Goal: Book appointment/travel/reservation

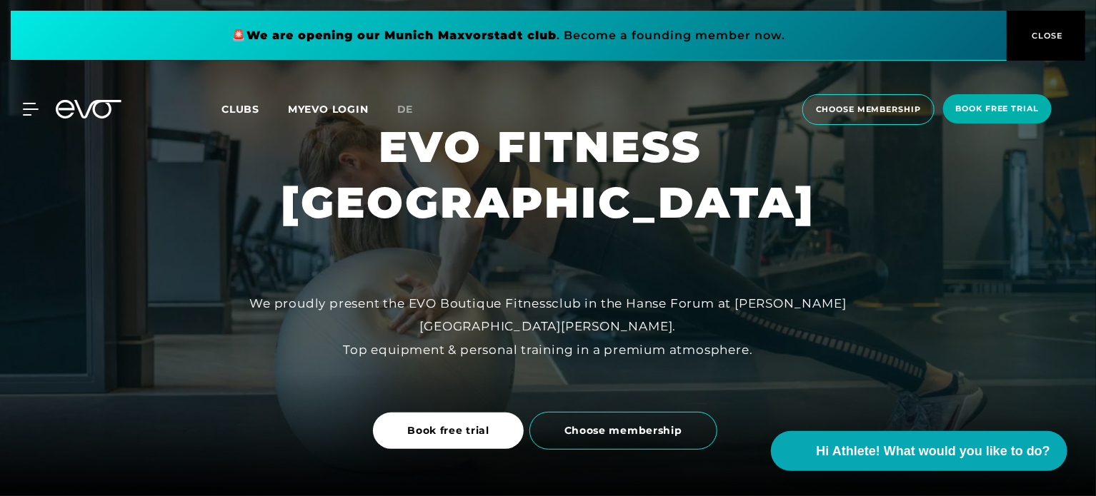
click at [251, 109] on span "Clubs" at bounding box center [240, 109] width 38 height 13
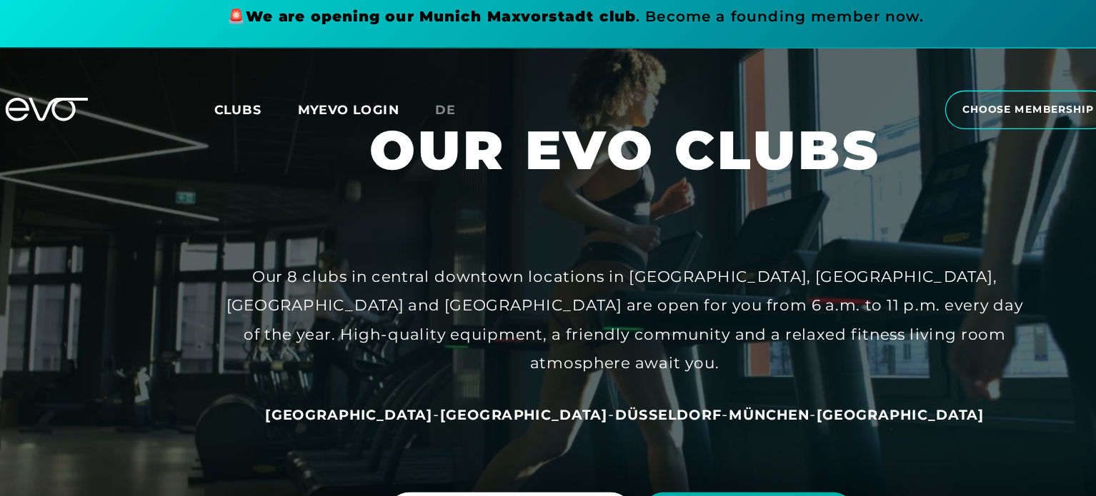
click at [250, 109] on span "Clubs" at bounding box center [240, 109] width 38 height 13
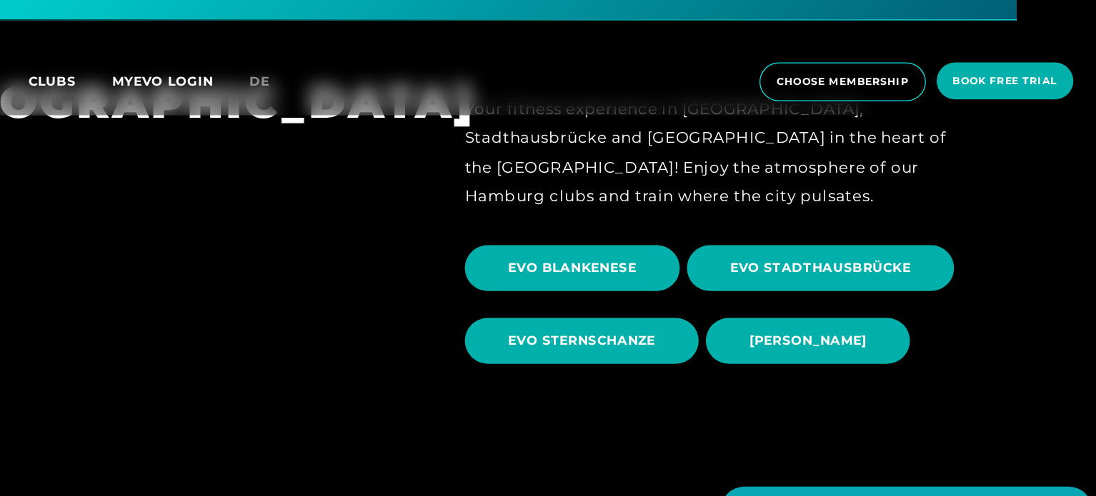
scroll to position [444, 0]
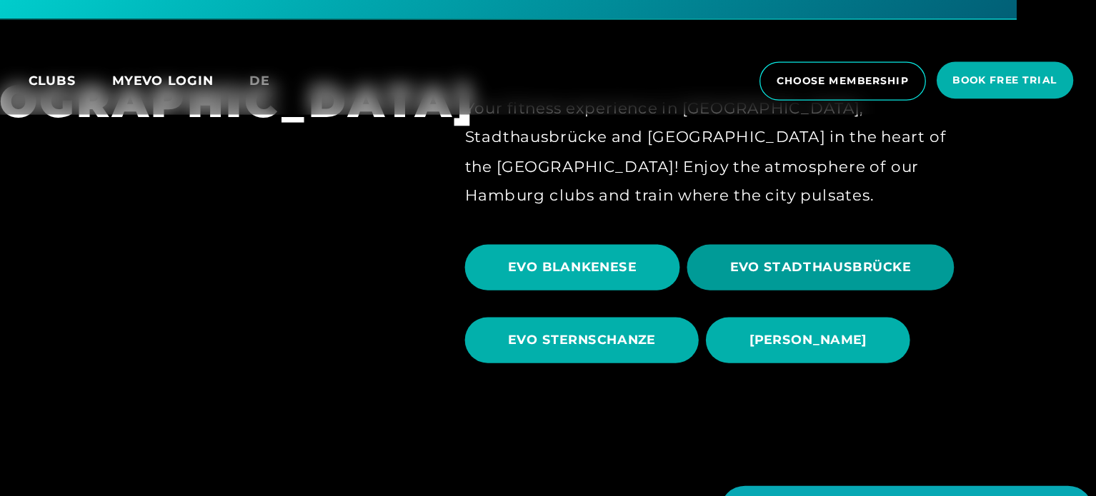
click at [810, 261] on span "EVO STADTHAUSBRÜCKE" at bounding box center [850, 257] width 144 height 15
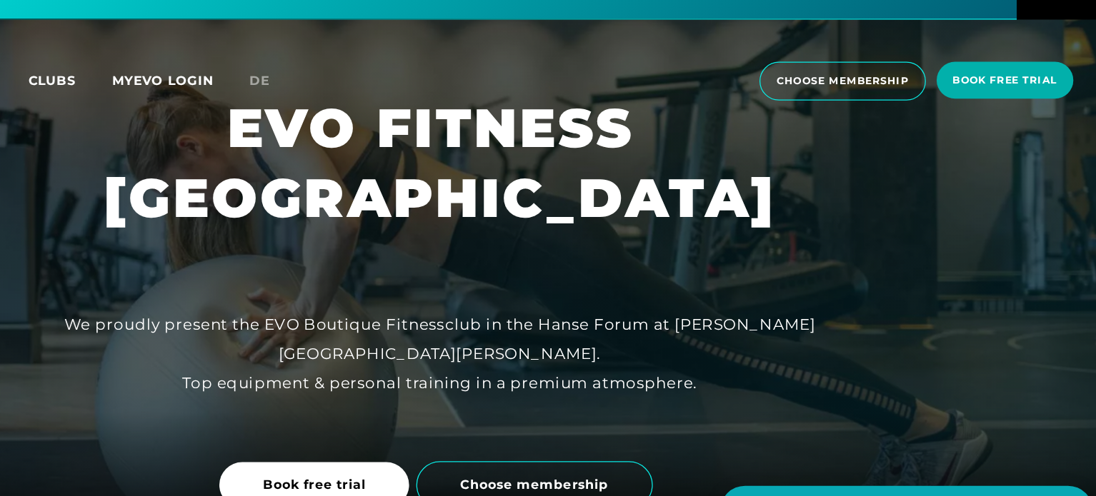
drag, startPoint x: 553, startPoint y: 229, endPoint x: 936, endPoint y: 209, distance: 384.0
click at [815, 209] on h1 "EVO FITNESS [GEOGRAPHIC_DATA]" at bounding box center [548, 174] width 534 height 111
copy h1 "STADTHAUSBRÜCKE"
click at [999, 99] on span "book free trial" at bounding box center [997, 108] width 109 height 29
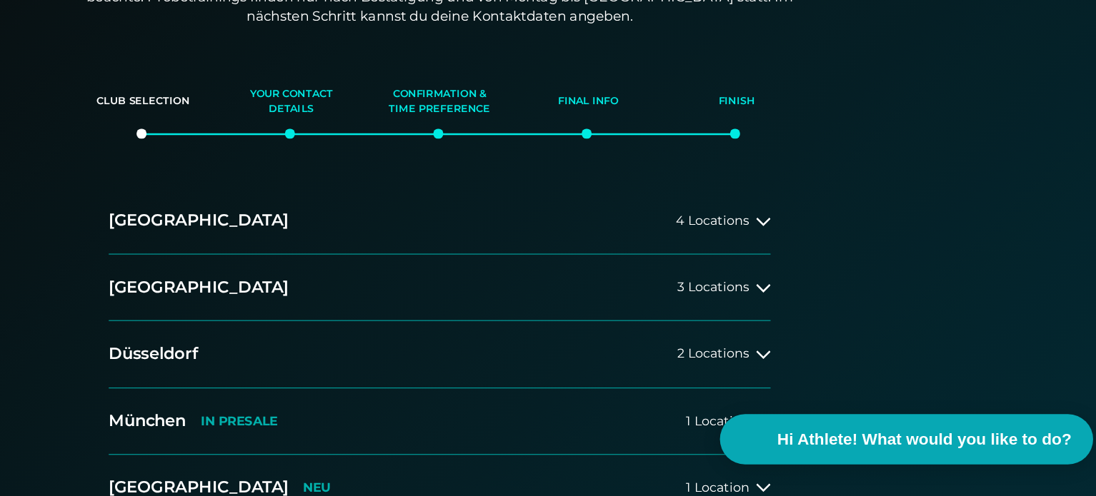
scroll to position [173, 0]
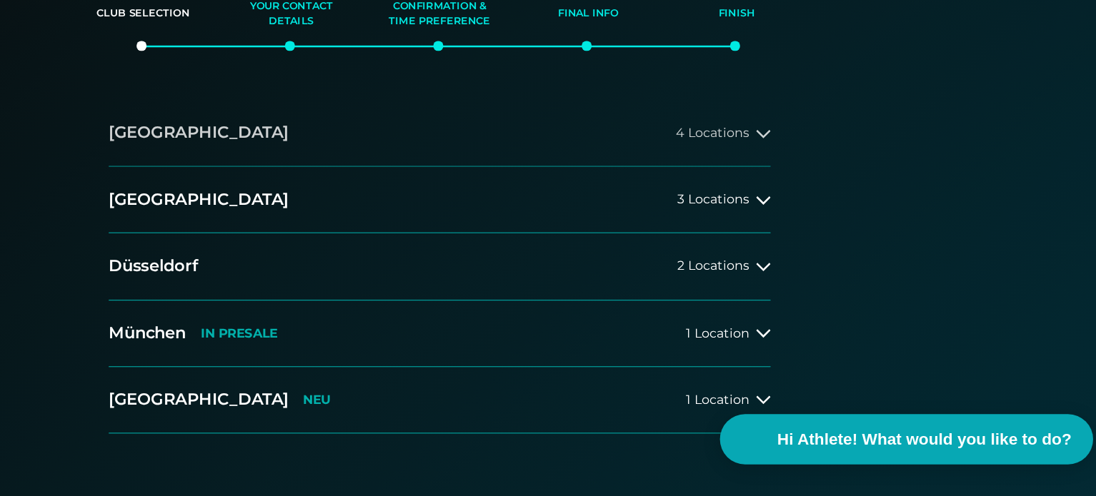
click at [791, 217] on button "[GEOGRAPHIC_DATA] 4 Locations" at bounding box center [548, 208] width 526 height 53
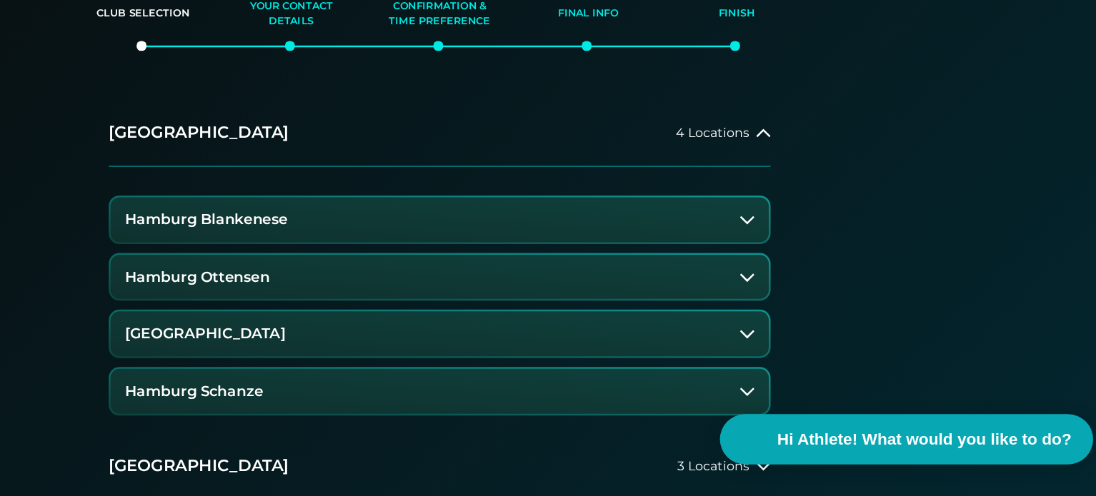
click at [711, 378] on button "[GEOGRAPHIC_DATA]" at bounding box center [547, 368] width 523 height 36
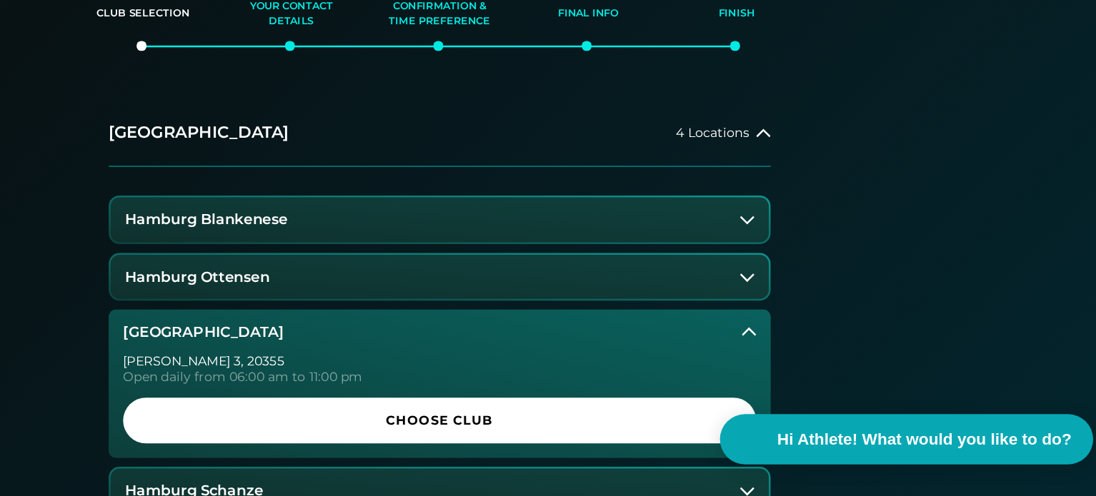
scroll to position [292, 0]
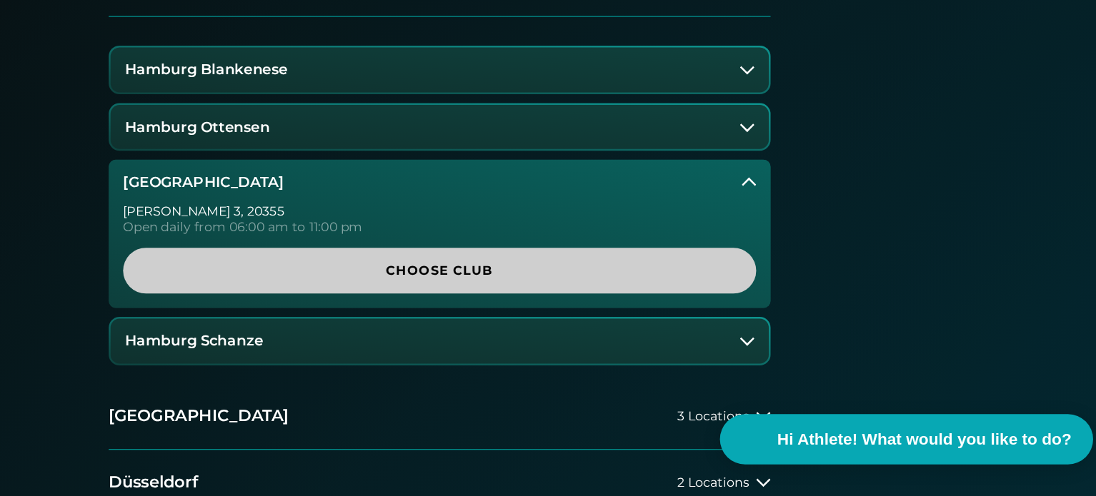
click at [572, 315] on span "Choose Club" at bounding box center [548, 317] width 434 height 15
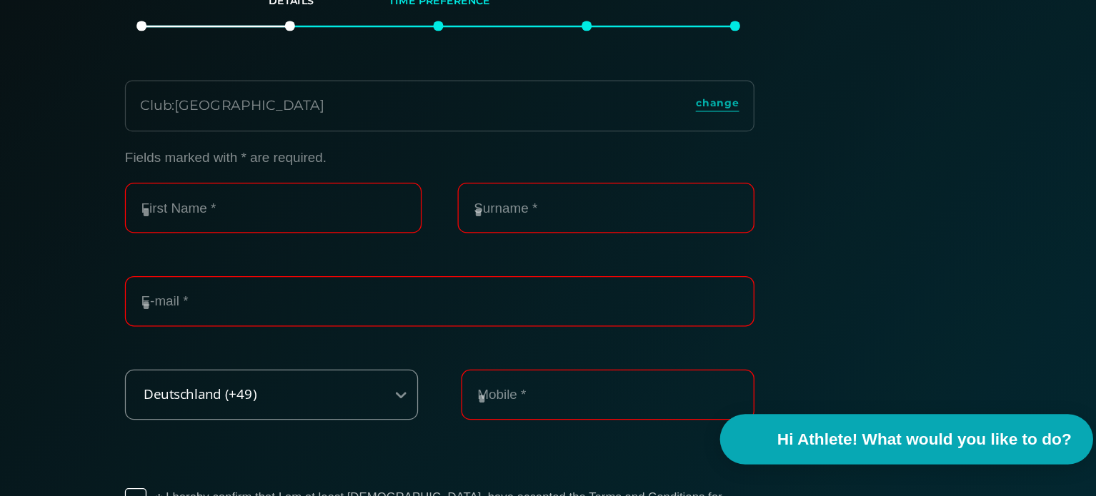
scroll to position [188, 0]
click at [456, 269] on input "First Name *" at bounding box center [416, 269] width 236 height 40
type input "***"
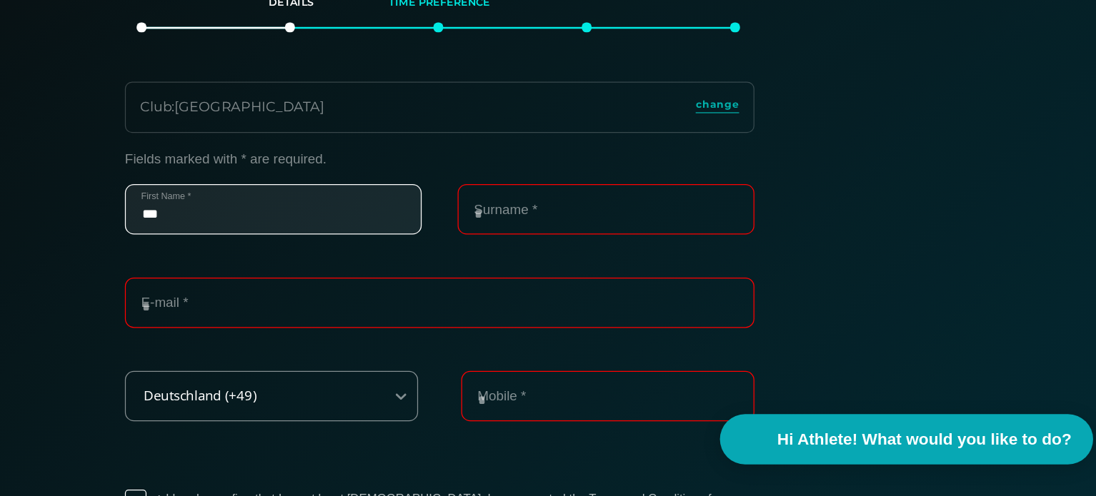
type input "**********"
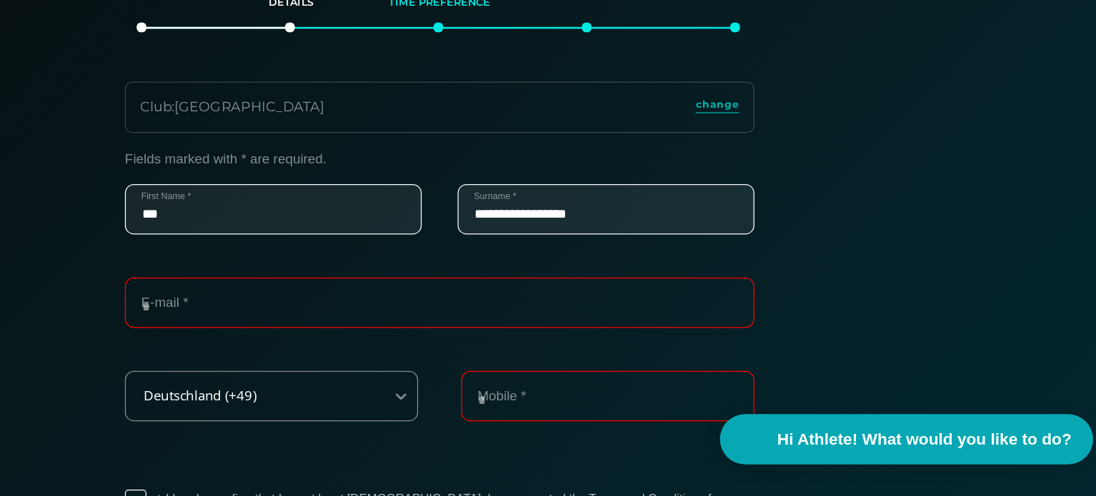
type input "**********"
type input "********"
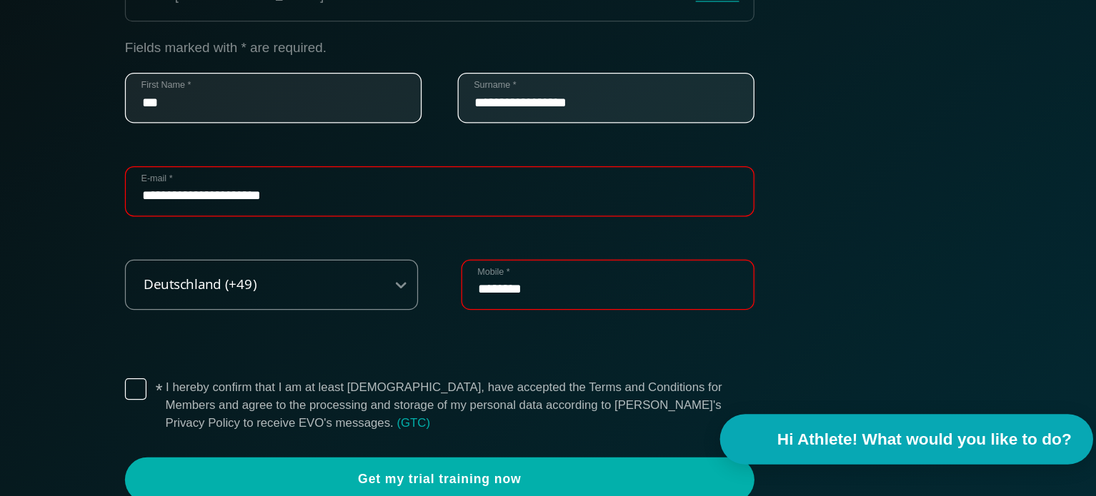
scroll to position [278, 0]
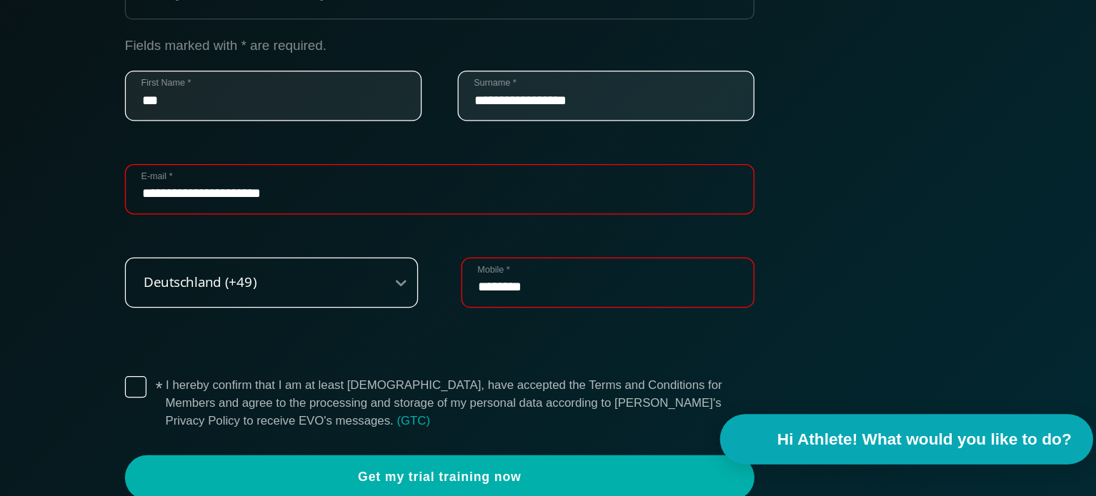
click at [476, 330] on div "Deutschland (+49)" at bounding box center [414, 327] width 233 height 40
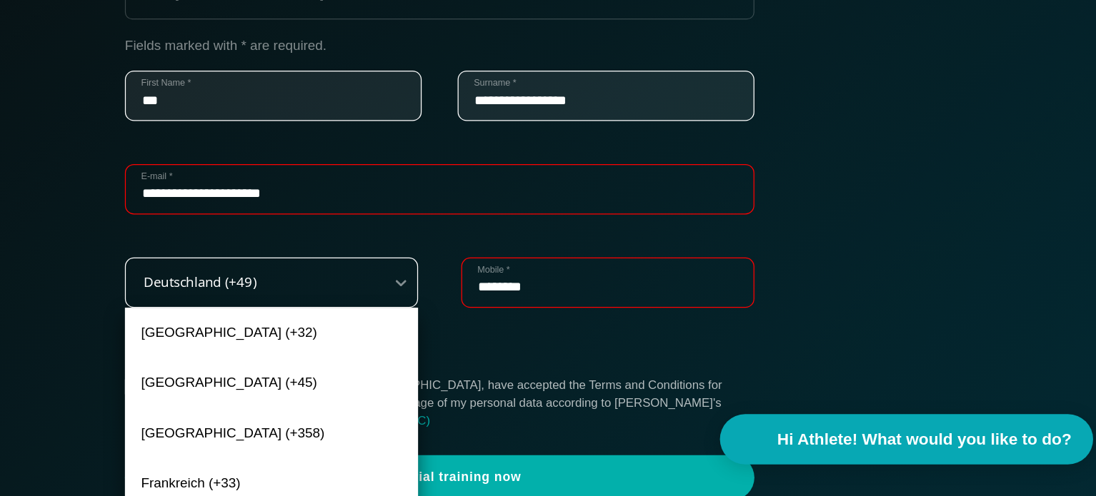
scroll to position [342, 0]
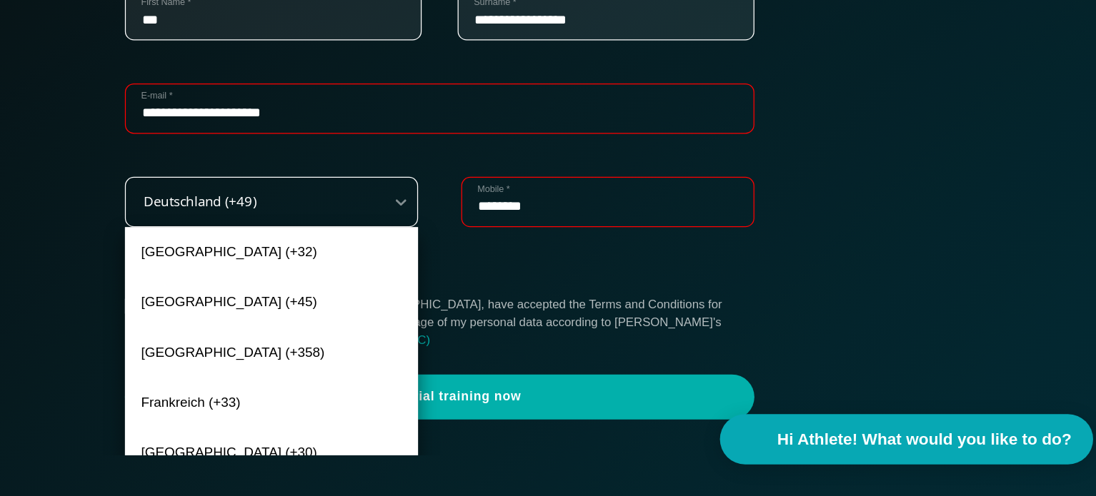
click at [476, 330] on div "[GEOGRAPHIC_DATA] (+45)" at bounding box center [414, 343] width 233 height 40
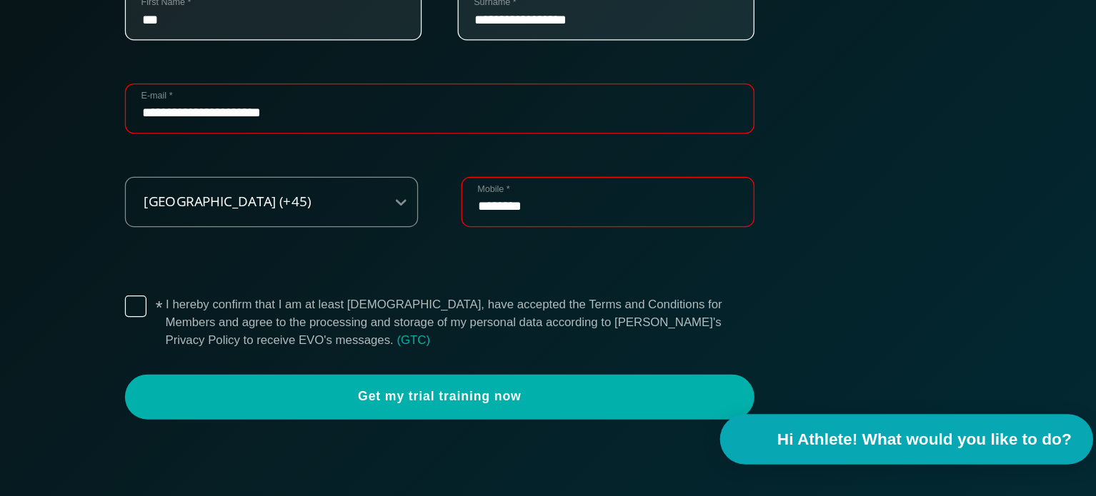
drag, startPoint x: 703, startPoint y: 270, endPoint x: 694, endPoint y: 274, distance: 10.2
click at [694, 274] on input "********" at bounding box center [681, 263] width 233 height 40
click at [515, 282] on div "[GEOGRAPHIC_DATA] (+45)" at bounding box center [414, 263] width 233 height 40
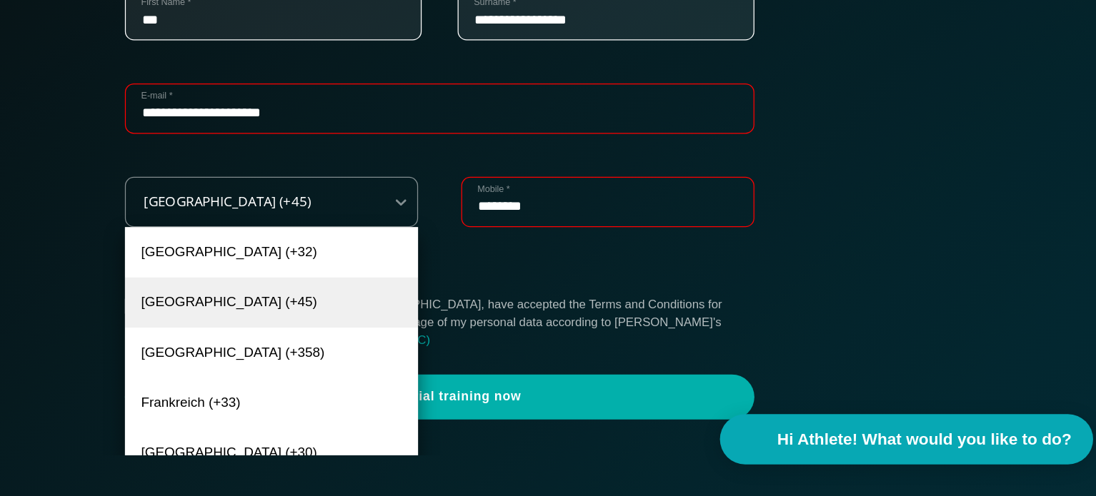
click at [561, 324] on form "**********" at bounding box center [548, 252] width 500 height 368
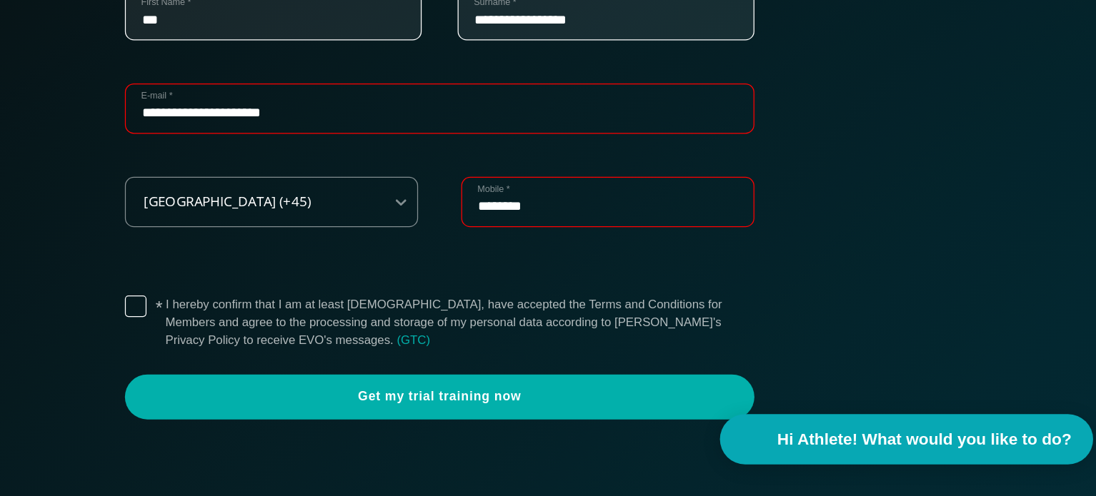
click at [330, 341] on label "* I hereby confirm that I am at least [DEMOGRAPHIC_DATA], have accepted the Ter…" at bounding box center [564, 358] width 468 height 43
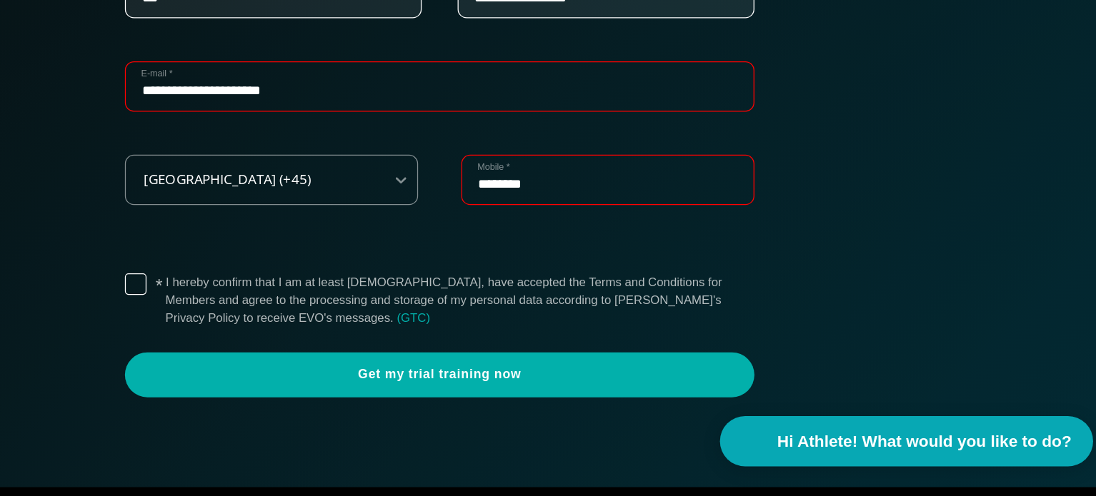
scroll to position [549, 0]
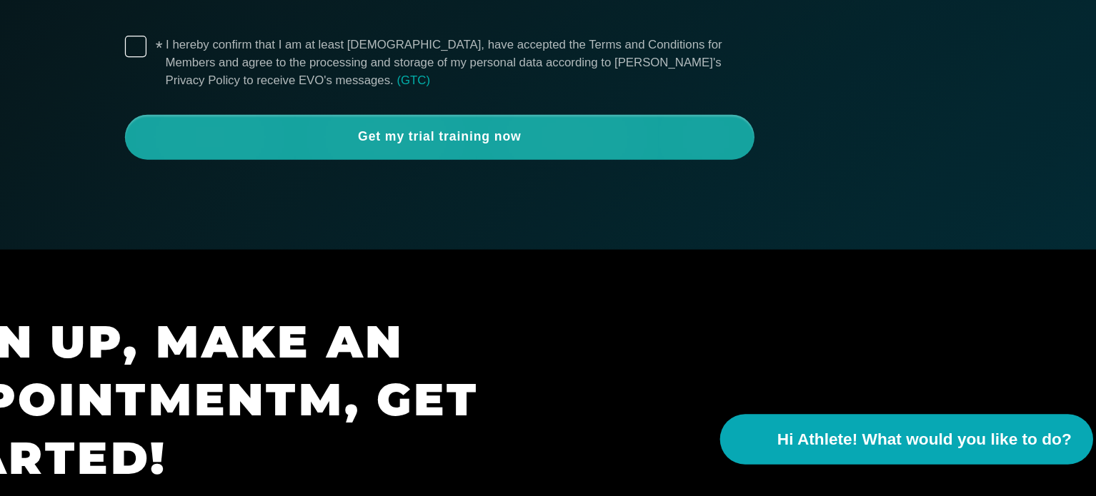
click at [554, 202] on span "Get my trial training now" at bounding box center [548, 212] width 500 height 36
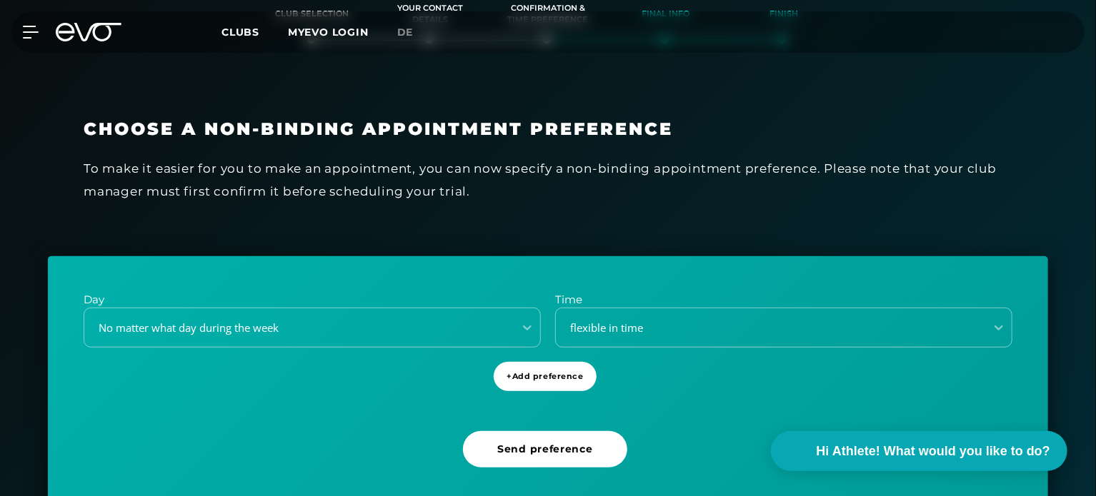
scroll to position [271, 0]
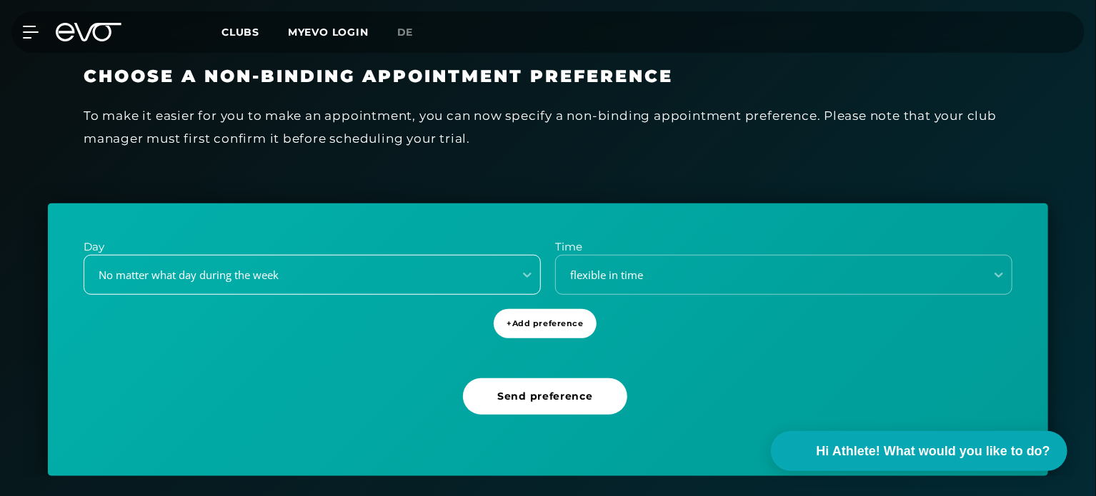
click at [435, 295] on div "No matter what day during the week" at bounding box center [312, 275] width 457 height 40
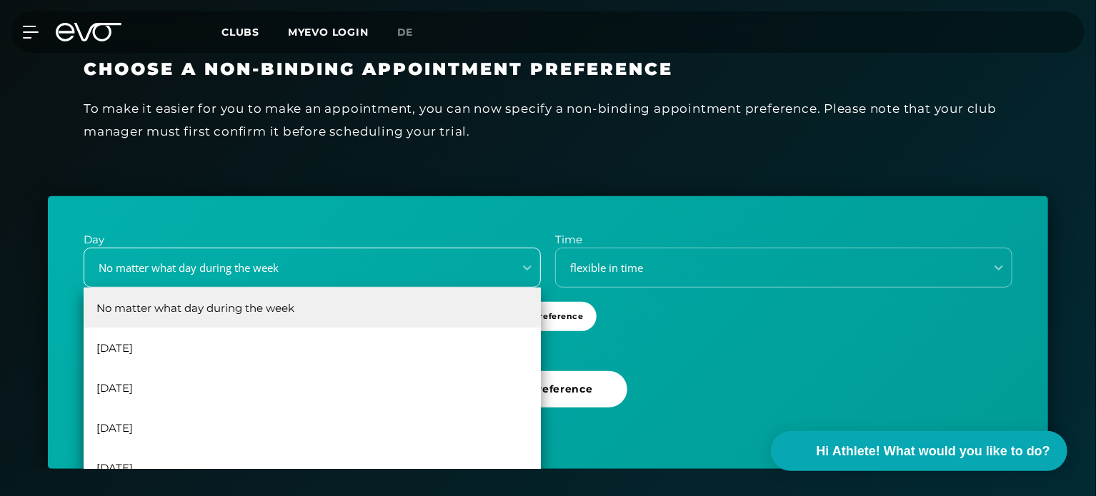
scroll to position [338, 0]
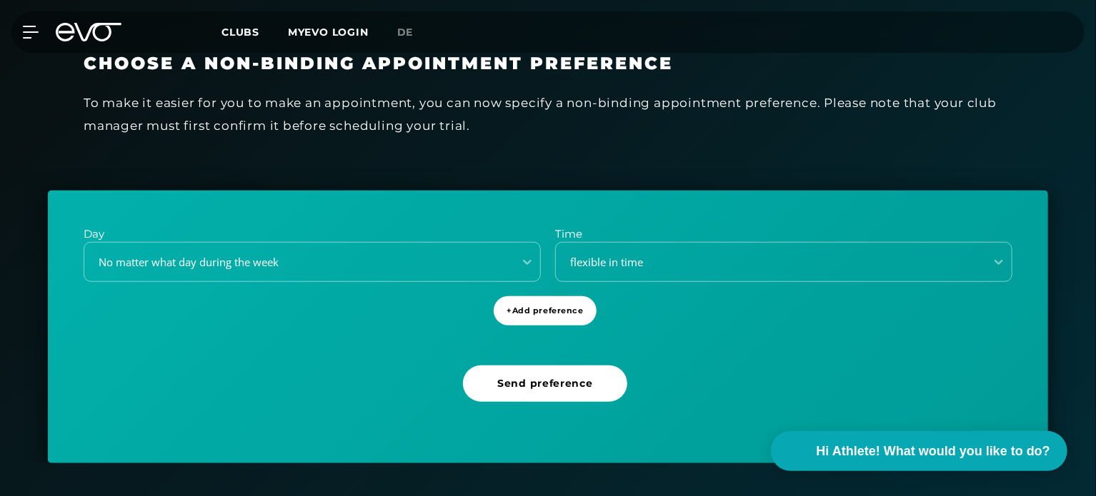
click at [542, 167] on div "Choose a non-binding appointment preference To make it easier for you to make a…" at bounding box center [548, 104] width 1000 height 174
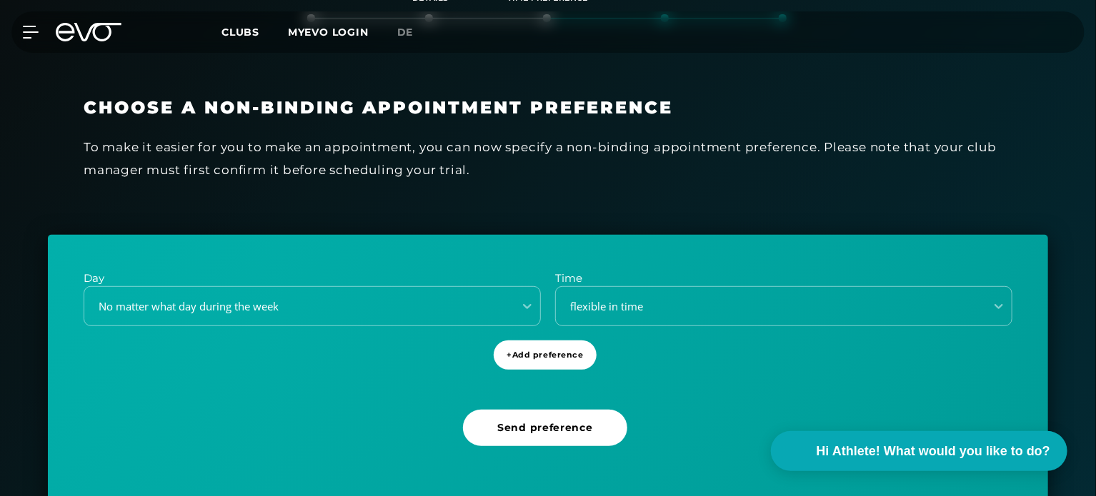
scroll to position [293, 0]
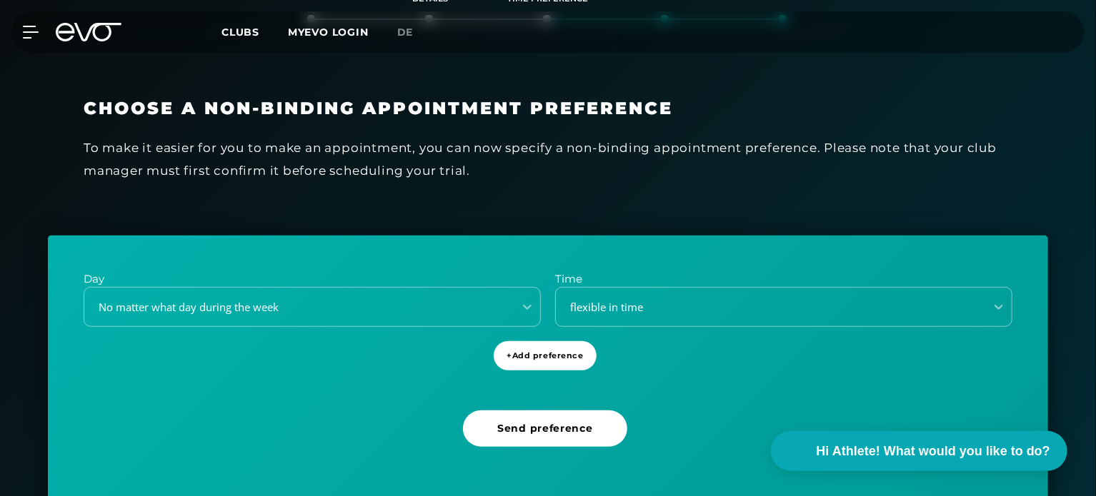
click at [427, 272] on p "Day" at bounding box center [312, 279] width 457 height 16
click at [420, 293] on div "No matter what day during the week" at bounding box center [312, 307] width 457 height 40
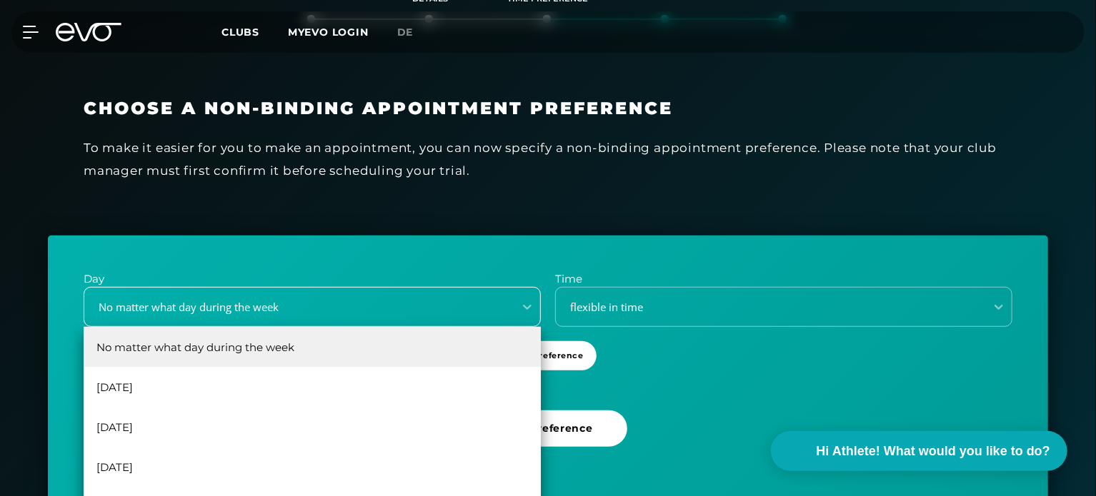
scroll to position [338, 0]
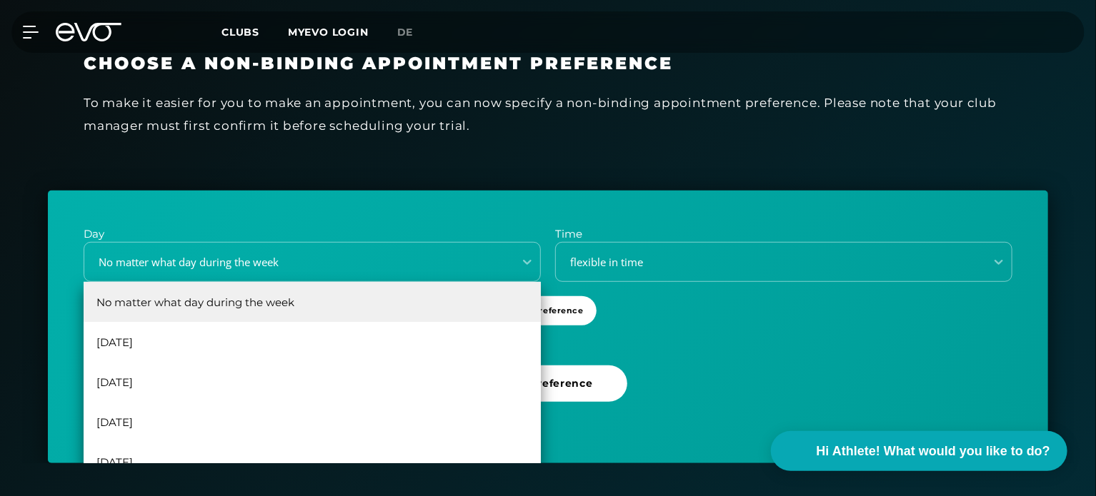
click at [417, 304] on div "No matter what day during the week" at bounding box center [312, 302] width 457 height 40
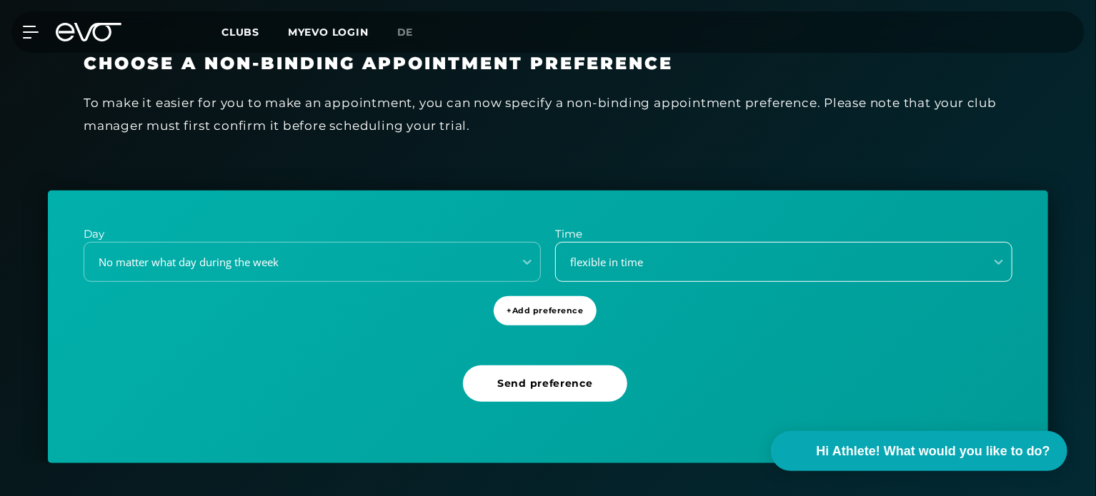
click at [591, 268] on div "flexible in time" at bounding box center [766, 262] width 418 height 16
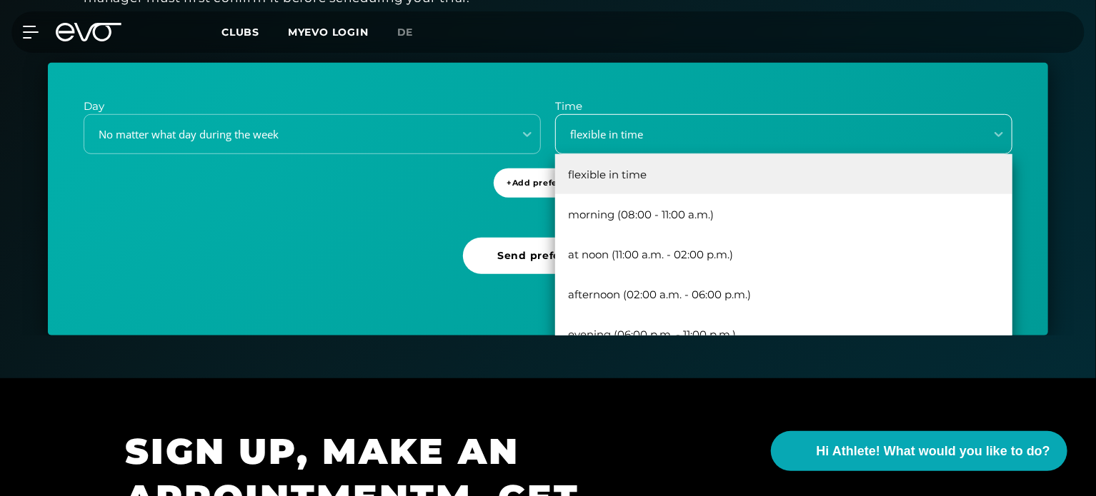
scroll to position [466, 0]
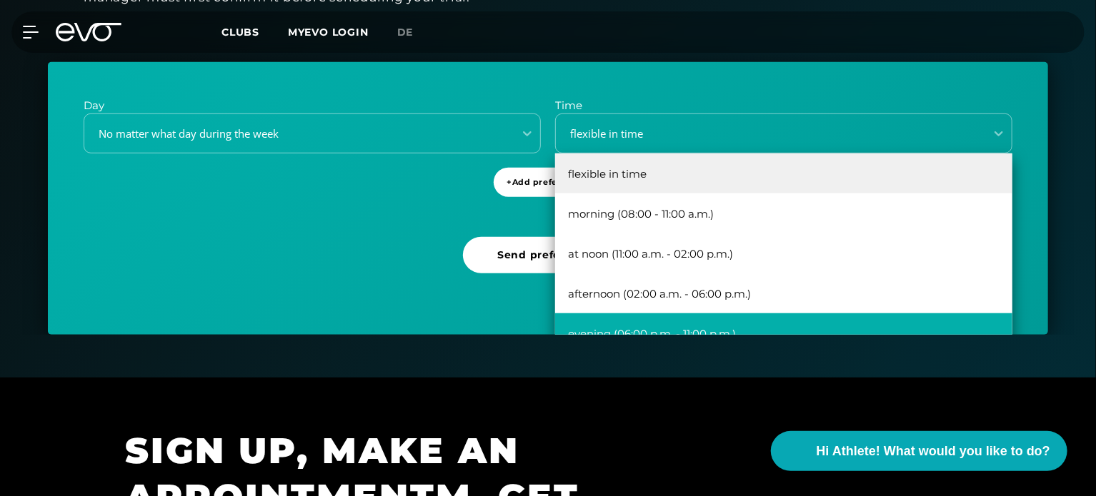
click at [648, 316] on div "evening (06:00 p.m. - 11:00 p.m.)" at bounding box center [783, 334] width 457 height 40
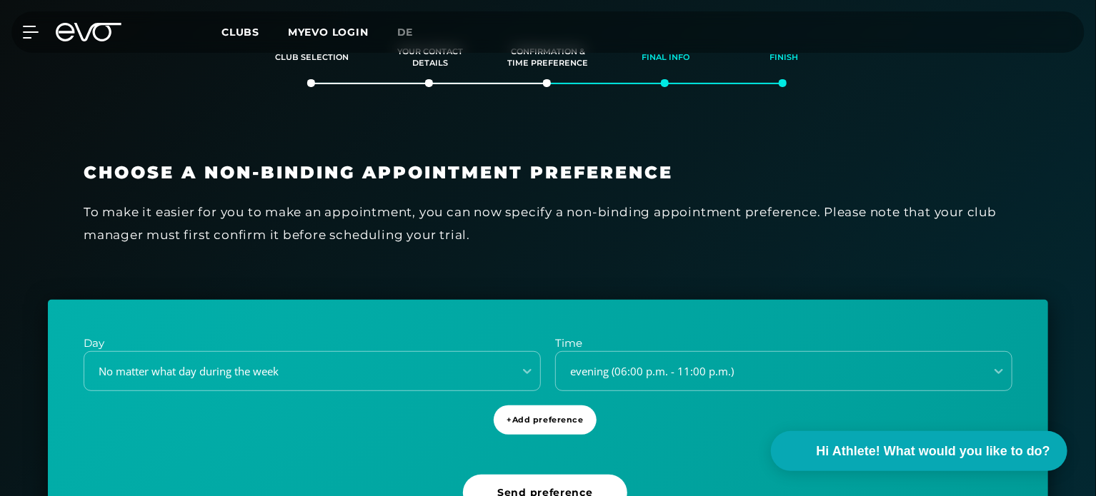
scroll to position [312, 0]
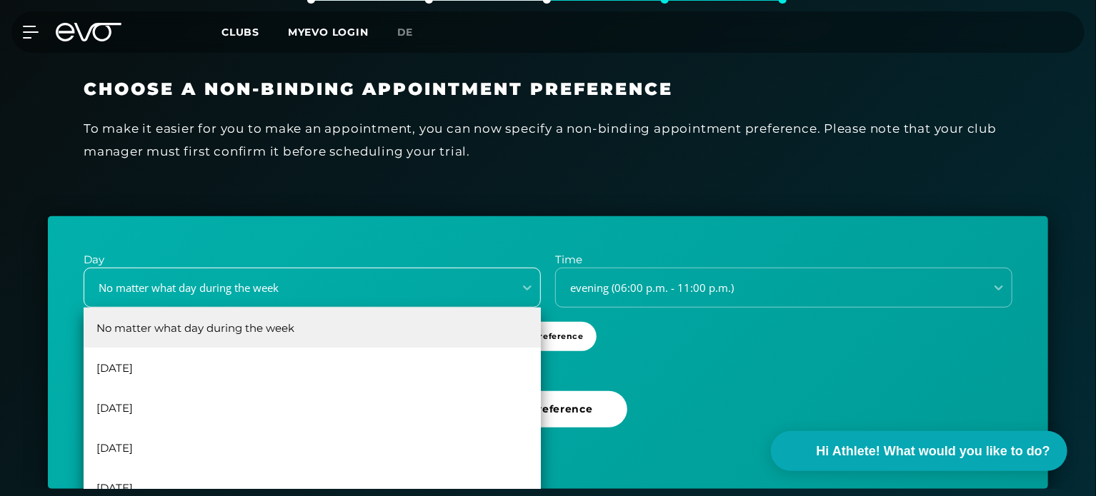
click at [404, 289] on div "6 results available. Use Up and Down to choose options, press Enter to select t…" at bounding box center [312, 288] width 457 height 40
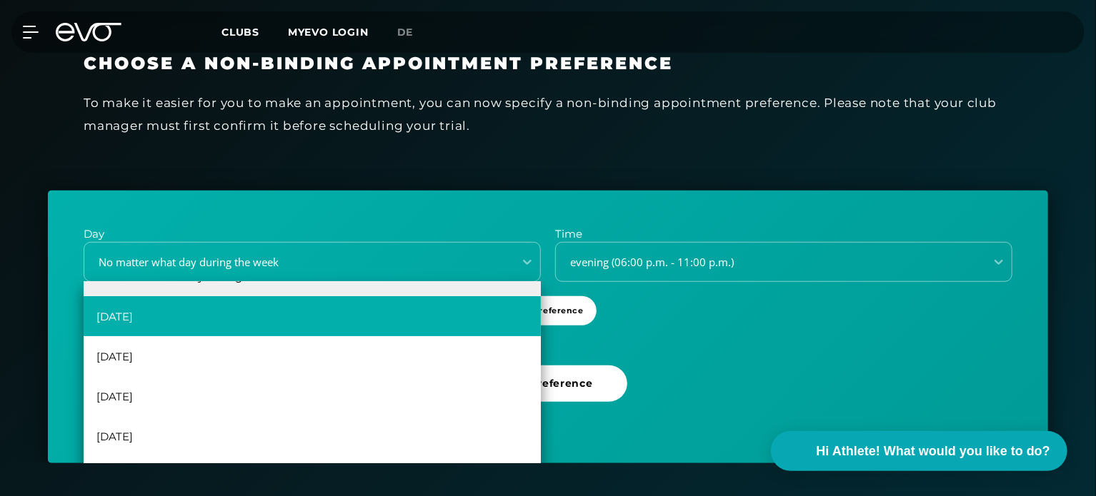
scroll to position [0, 0]
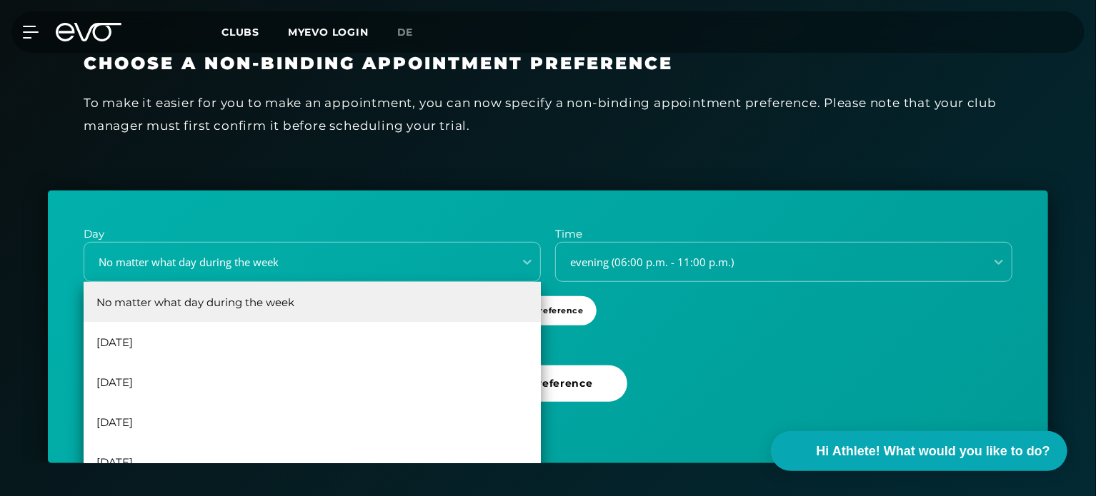
click at [391, 295] on div "No matter what day during the week" at bounding box center [312, 302] width 457 height 40
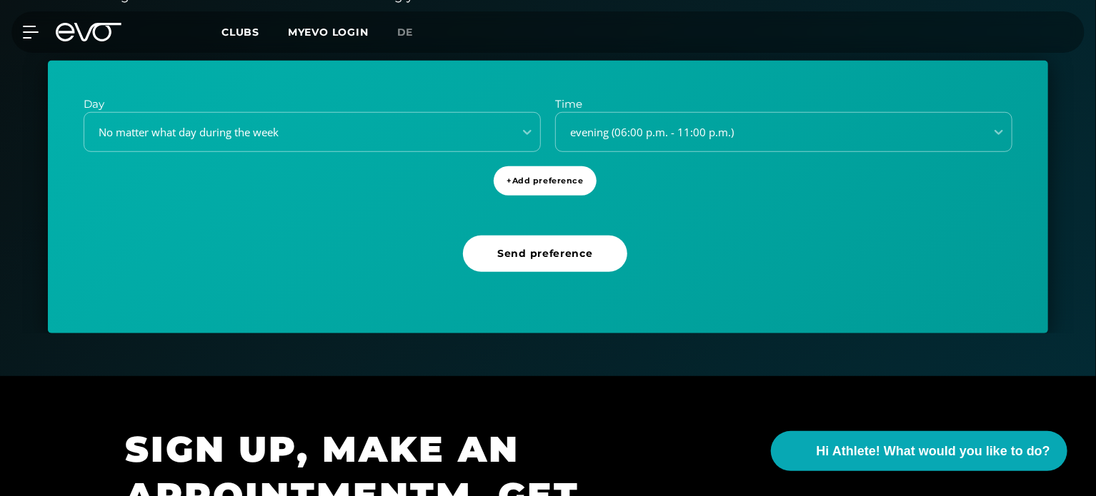
scroll to position [495, 0]
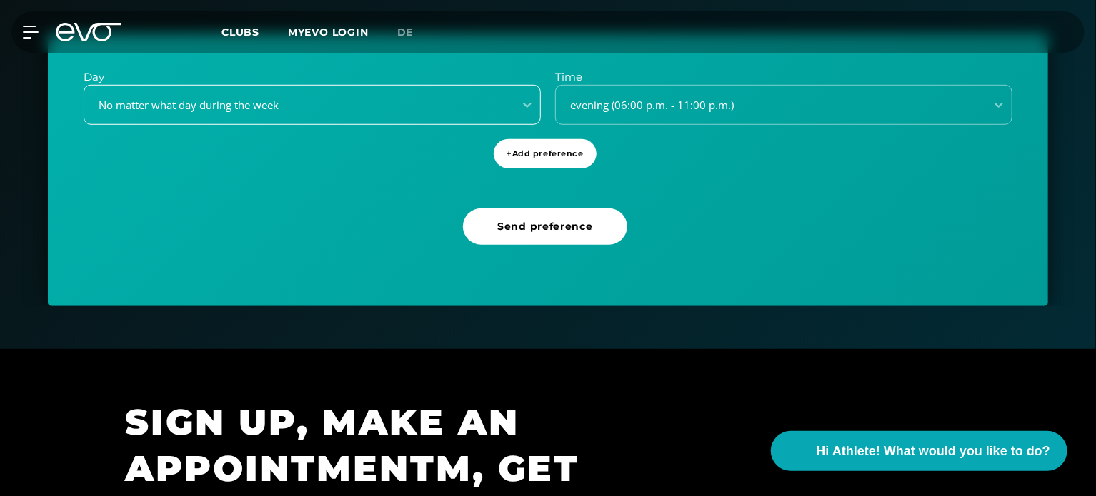
click at [411, 121] on div "No matter what day during the week" at bounding box center [312, 105] width 457 height 40
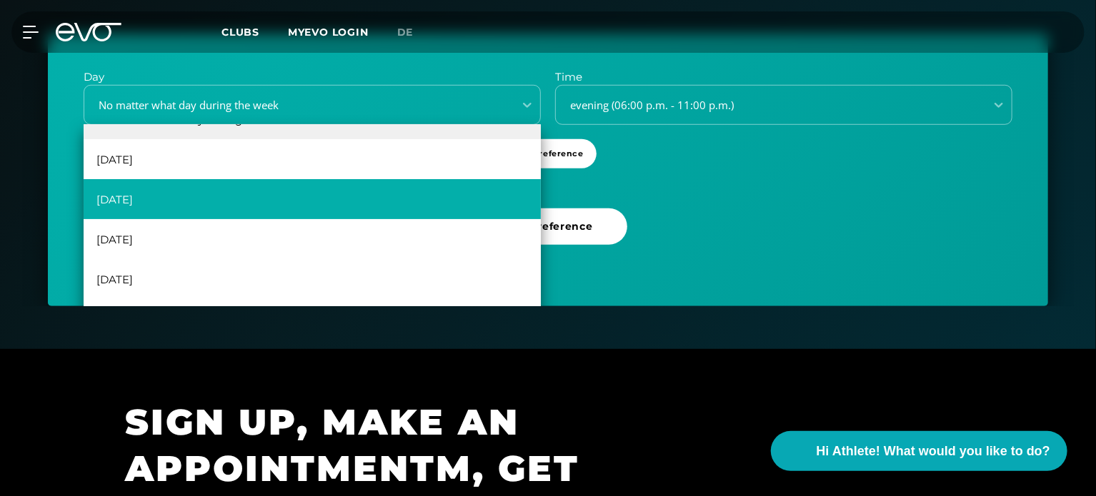
scroll to position [0, 0]
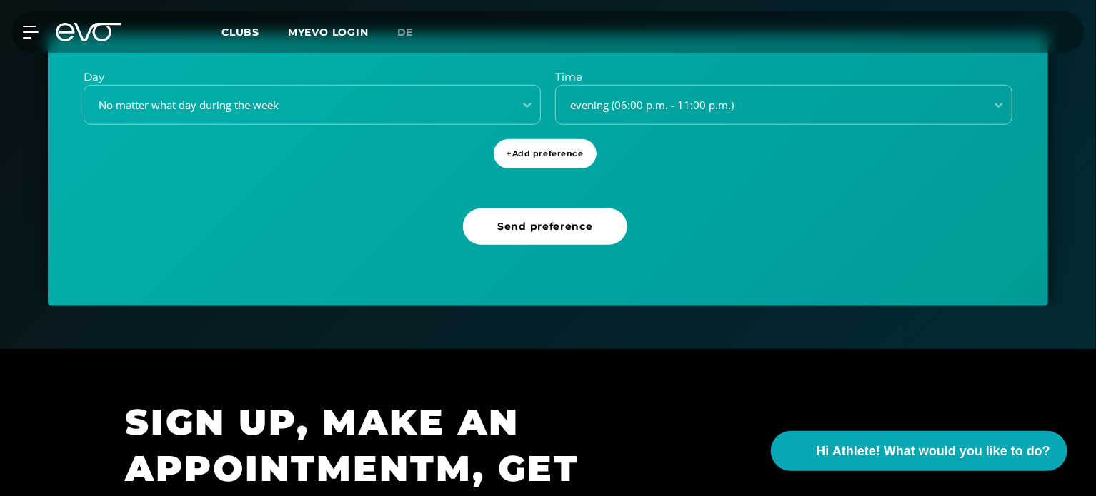
click at [731, 146] on div "Day No matter what day during the week Time evening (06:00 p.m. - 11:00 p.m.) +…" at bounding box center [548, 170] width 1000 height 273
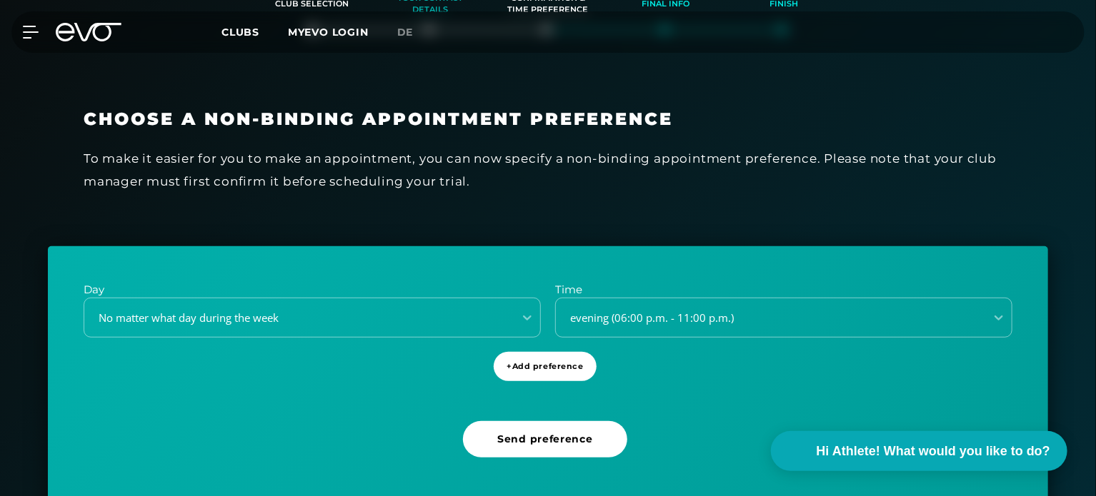
scroll to position [283, 0]
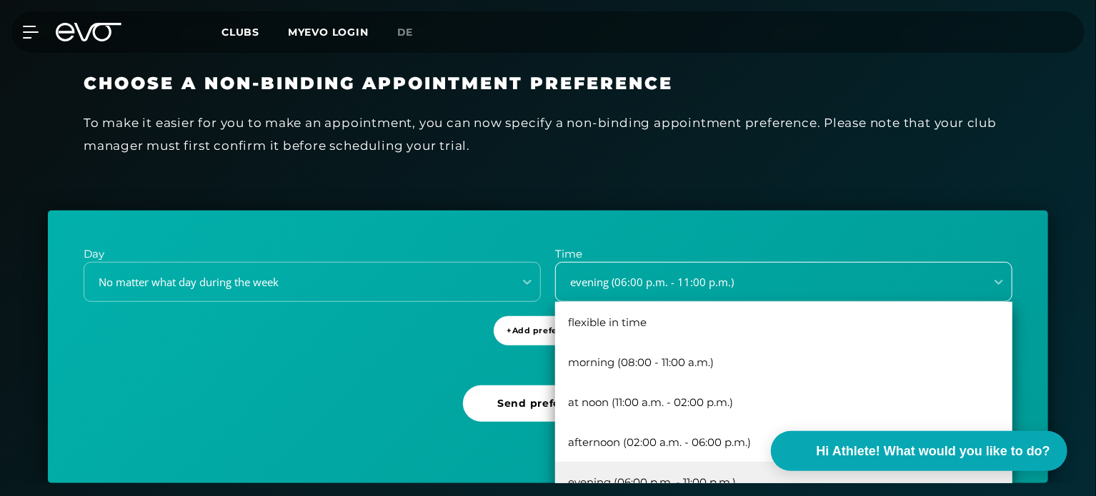
click at [636, 302] on div "5 results available. Use Up and Down to choose options, press Enter to select t…" at bounding box center [783, 282] width 457 height 40
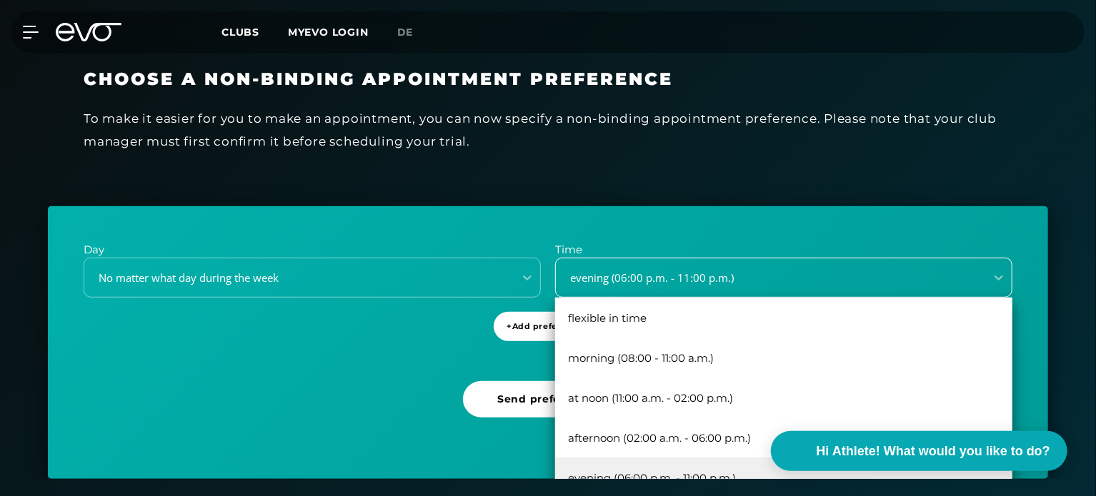
scroll to position [324, 0]
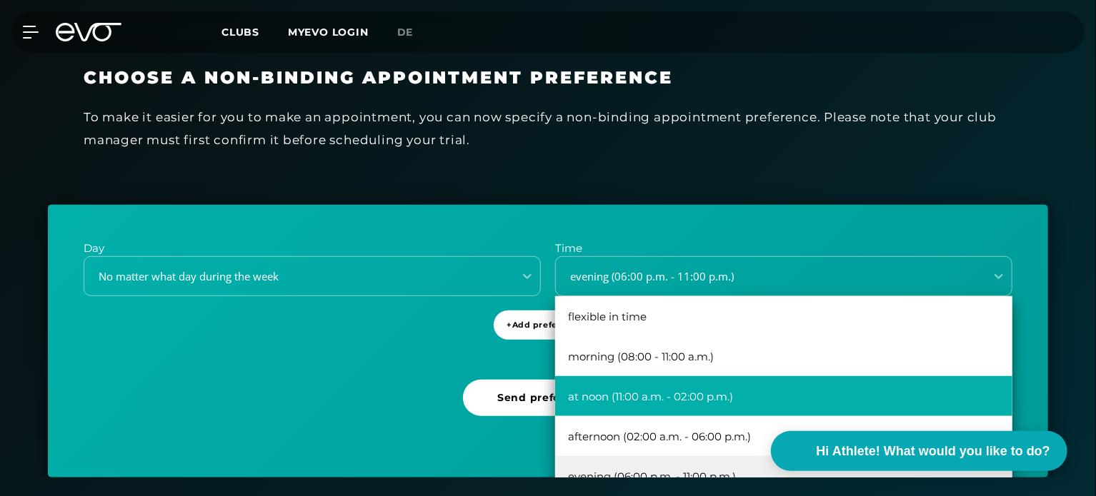
click at [626, 392] on div "at noon (11:00 a.m. - 02:00 p.m.)" at bounding box center [783, 396] width 457 height 40
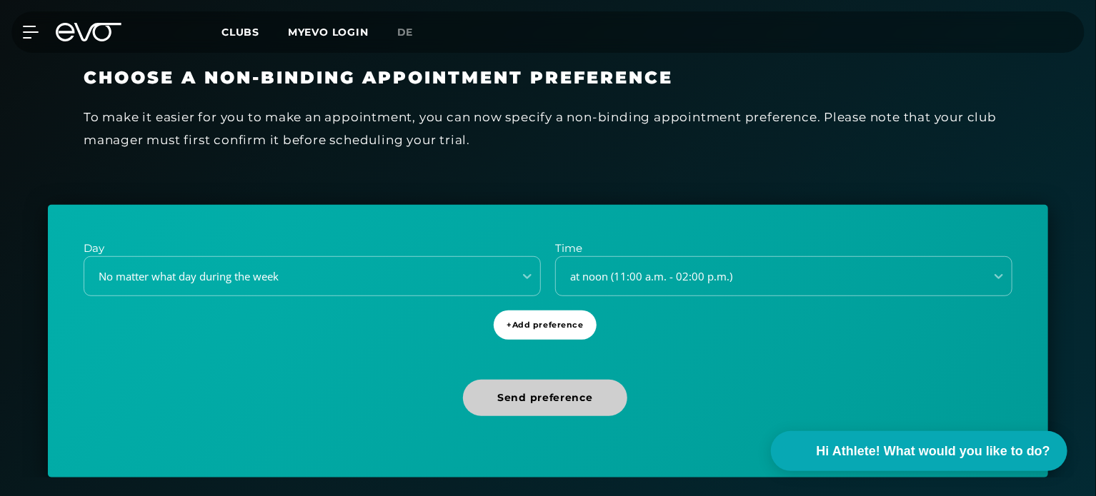
click at [579, 394] on span "Send preference" at bounding box center [545, 398] width 96 height 15
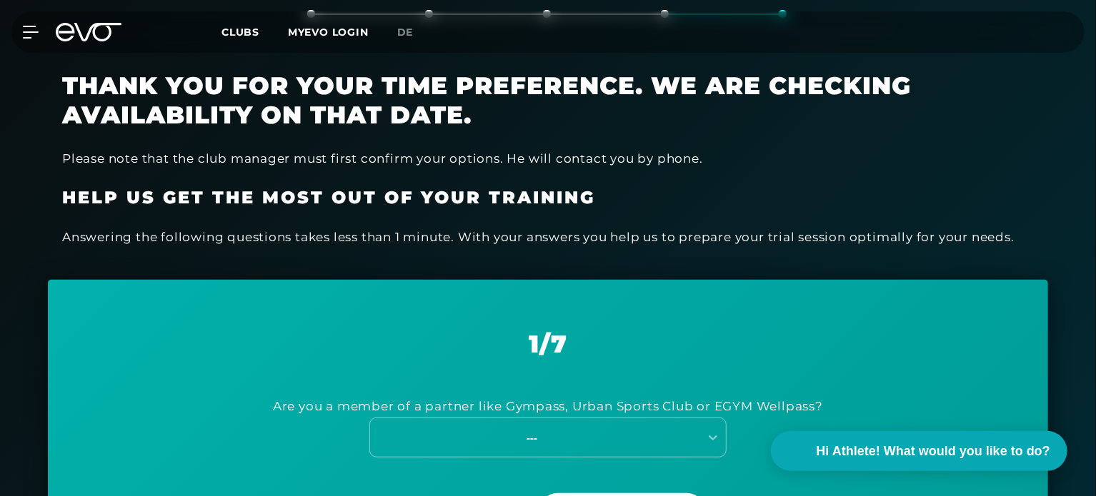
scroll to position [0, 0]
